Goal: Find specific page/section: Find specific page/section

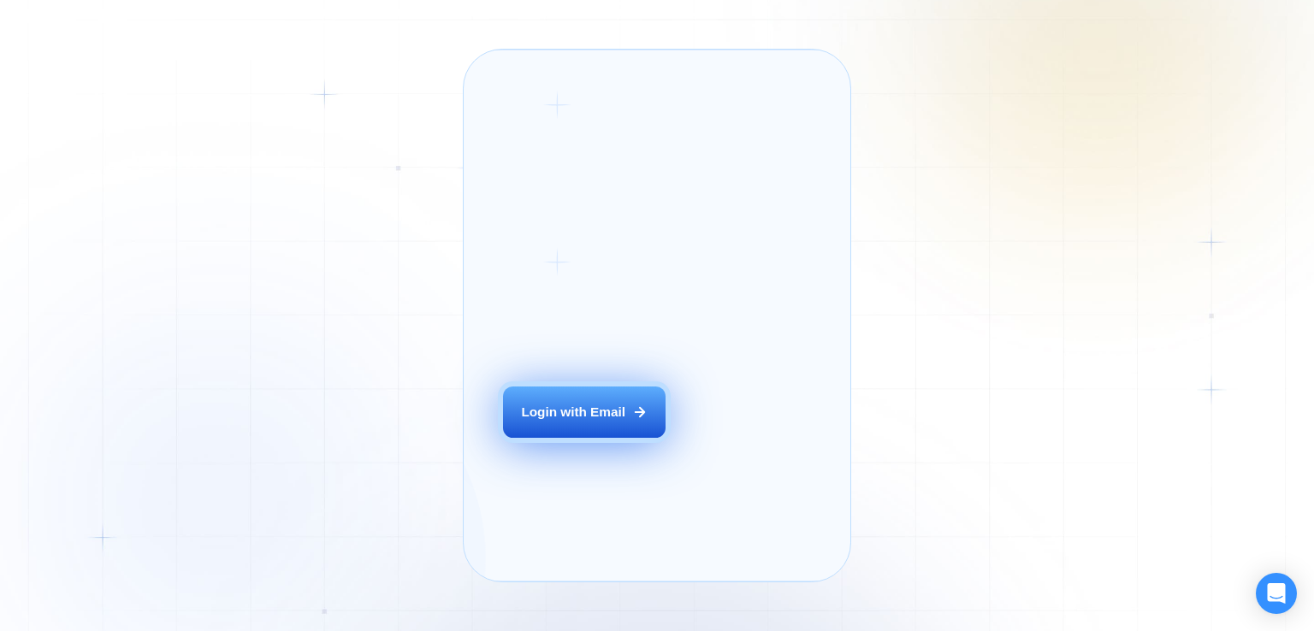
click at [575, 438] on div "Login ‍ Welcome to GigRadar. AI Business Manager for Agencies Login with Email" at bounding box center [605, 315] width 245 height 493
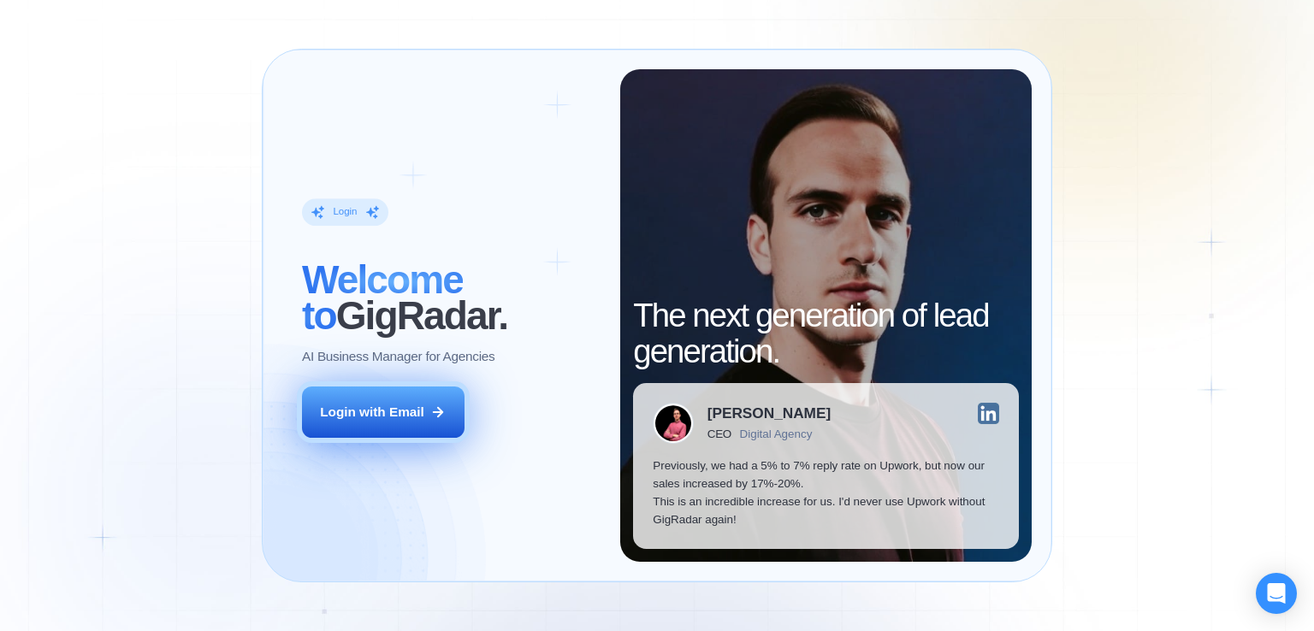
click at [438, 416] on icon at bounding box center [438, 412] width 9 height 9
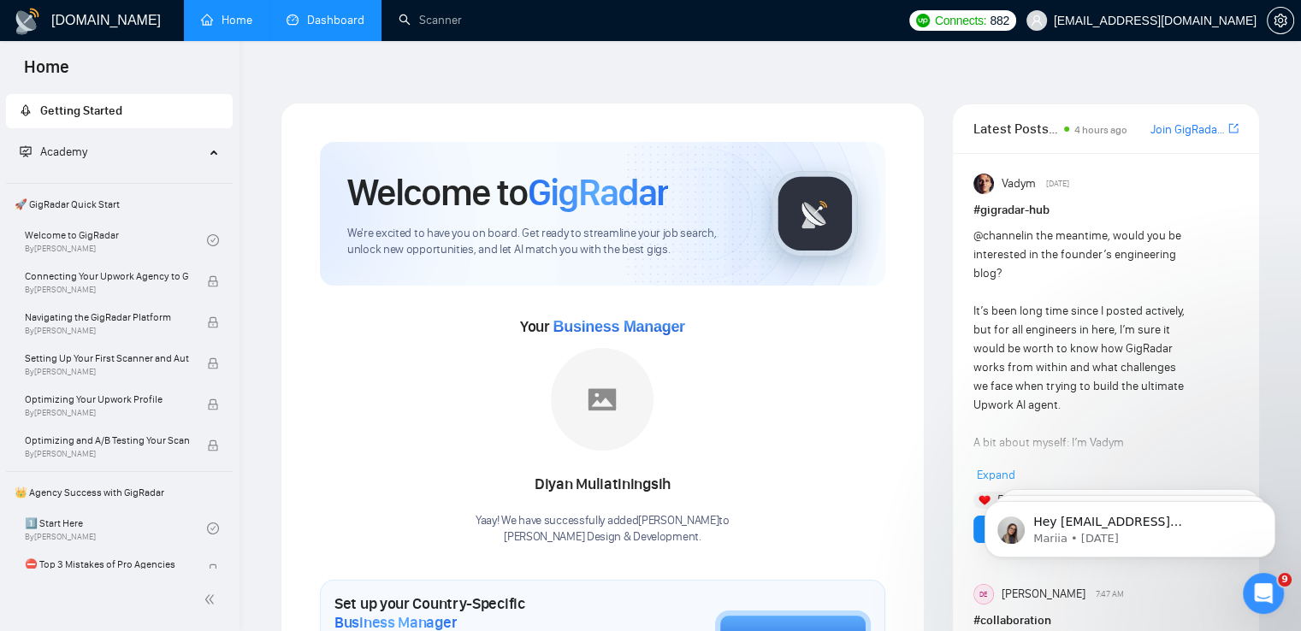
click at [318, 18] on link "Dashboard" at bounding box center [326, 20] width 78 height 15
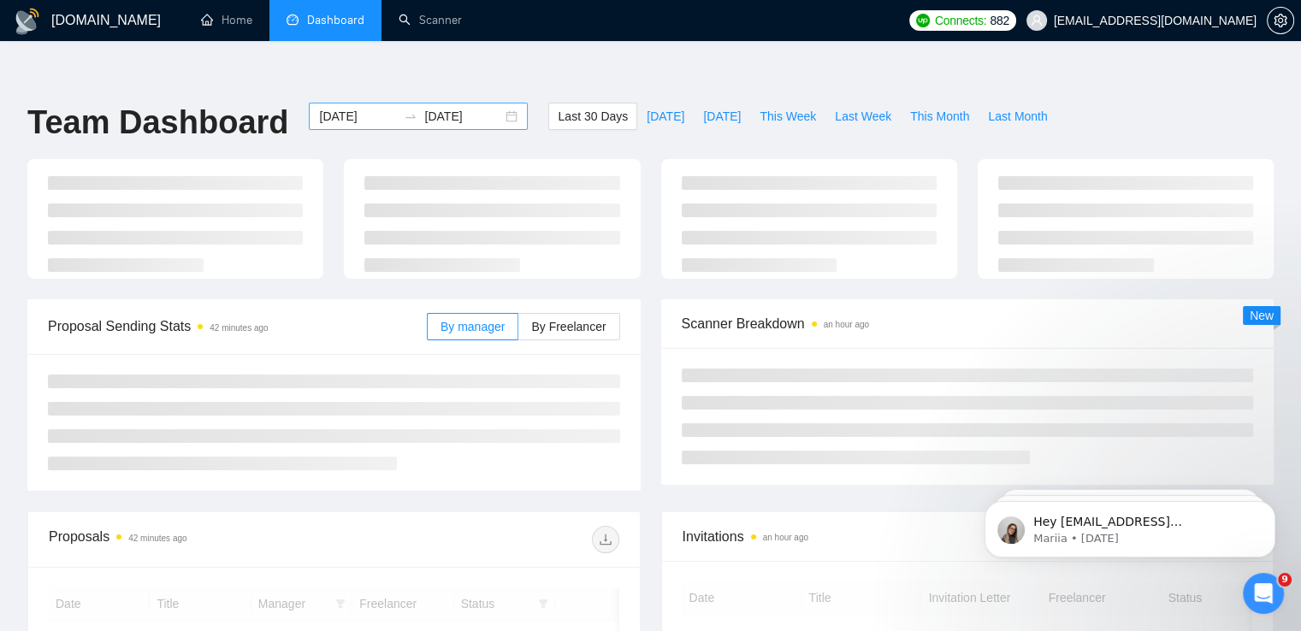
click at [503, 103] on div "2025-08-30 2025-09-29" at bounding box center [418, 116] width 219 height 27
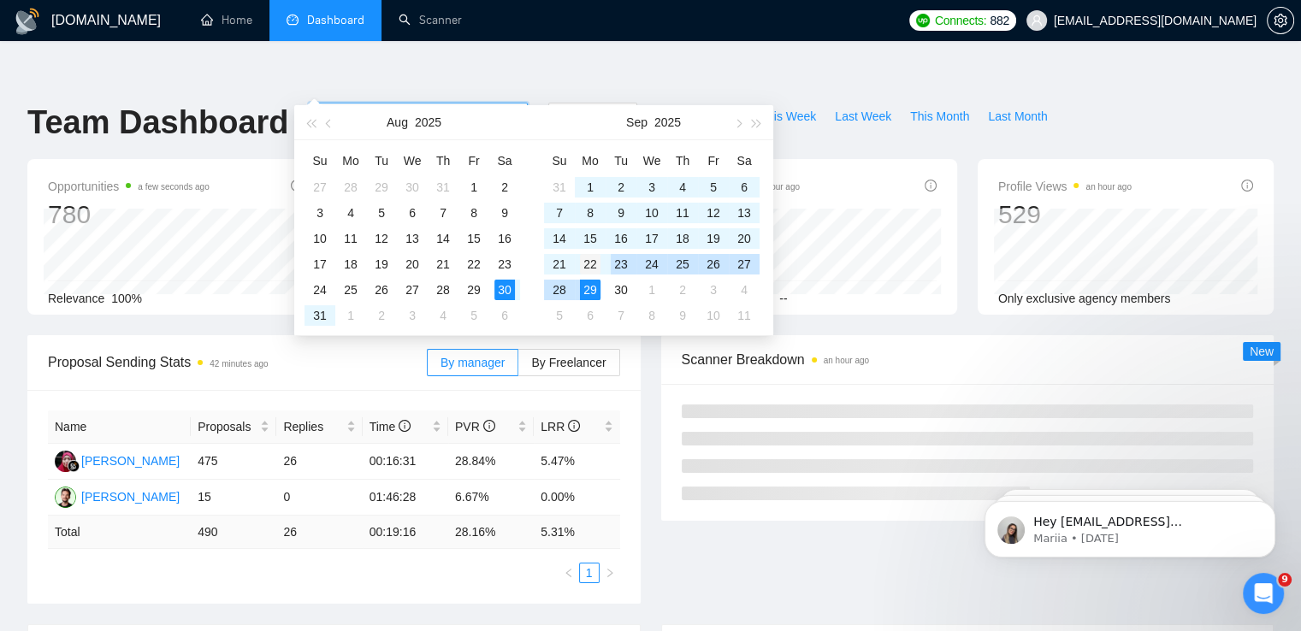
type input "2025-09-22"
click at [586, 264] on div "22" at bounding box center [590, 264] width 21 height 21
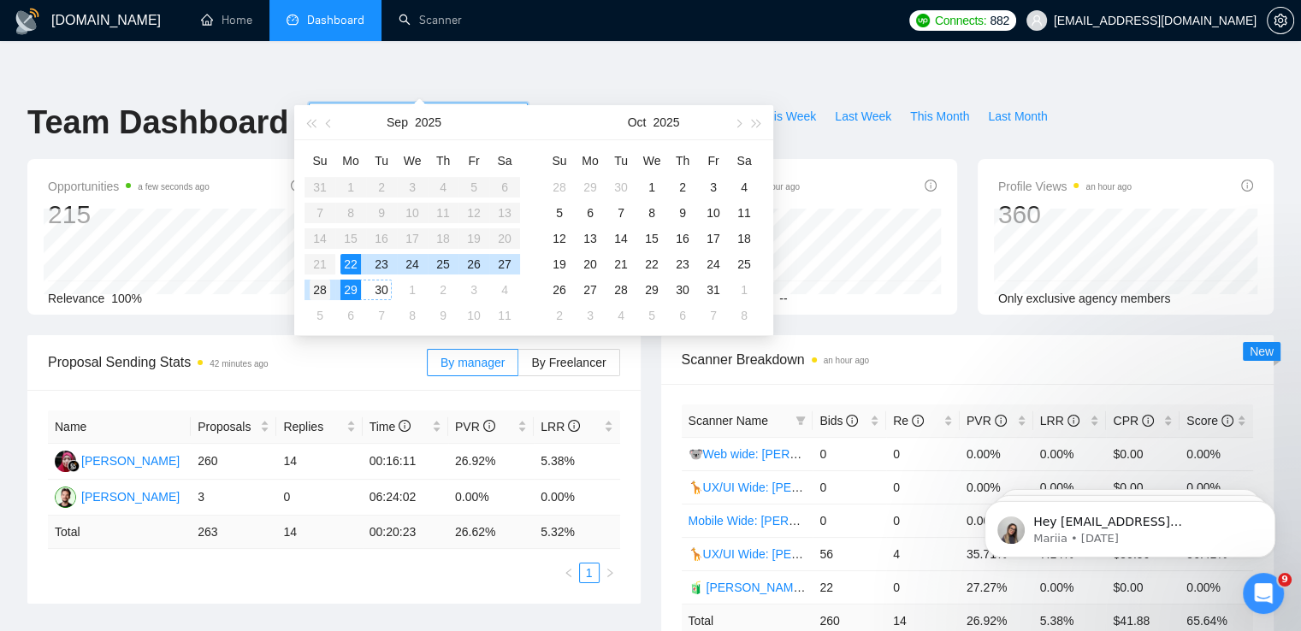
type input "2025-09-28"
click at [325, 288] on div "28" at bounding box center [320, 290] width 21 height 21
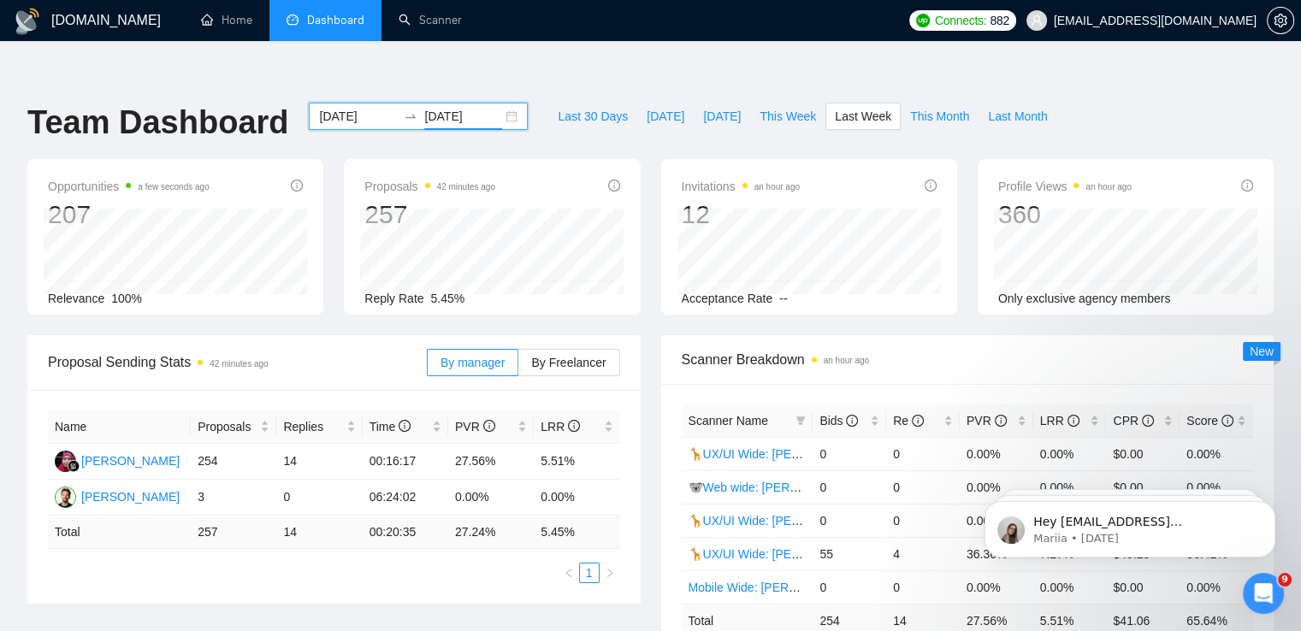
click at [1096, 103] on div "Team Dashboard 2025-09-22 2025-09-28 Last 30 Days Today Yesterday This Week Las…" at bounding box center [650, 131] width 1267 height 56
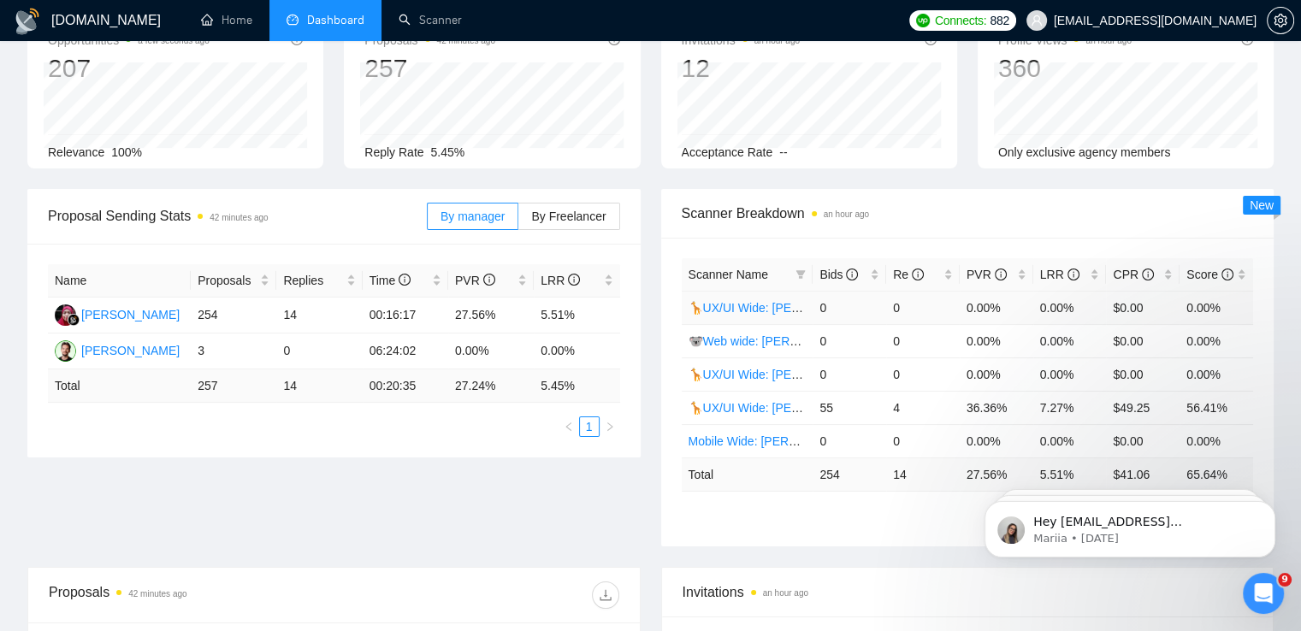
scroll to position [171, 0]
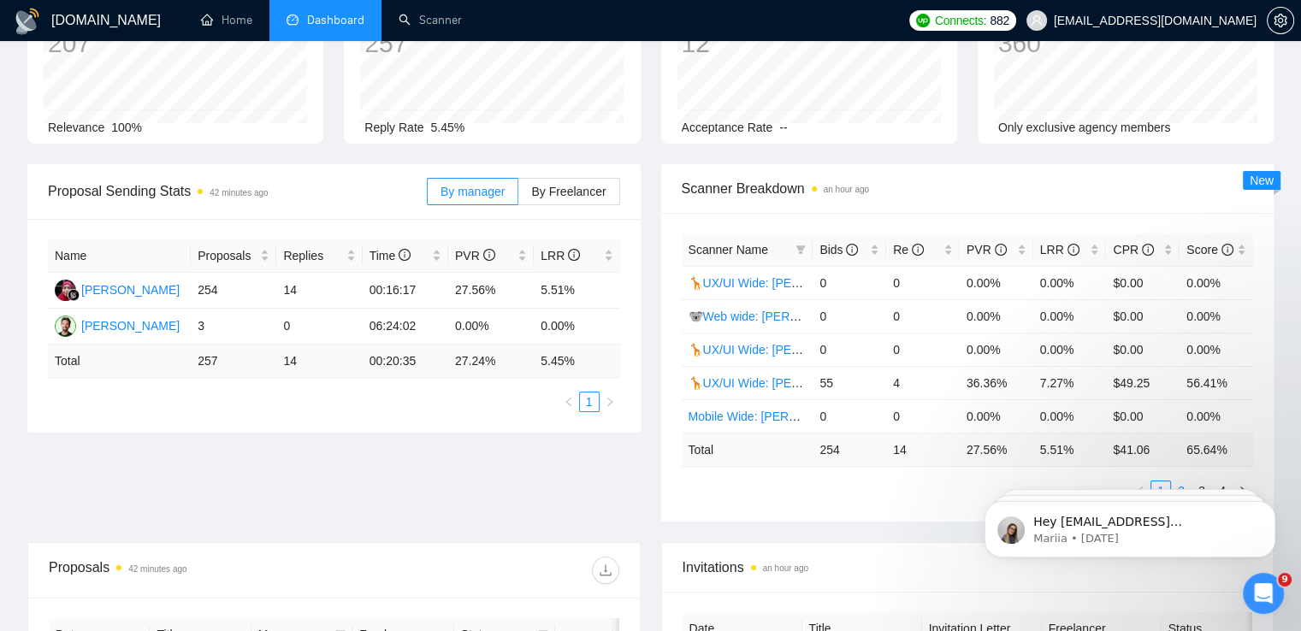
click at [1180, 482] on link "2" at bounding box center [1181, 491] width 19 height 19
click at [1198, 482] on link "3" at bounding box center [1201, 491] width 19 height 19
click at [1184, 482] on link "2" at bounding box center [1181, 491] width 19 height 19
click at [1201, 482] on link "3" at bounding box center [1201, 491] width 19 height 19
click at [1216, 482] on link "4" at bounding box center [1222, 491] width 19 height 19
